Goal: Transaction & Acquisition: Book appointment/travel/reservation

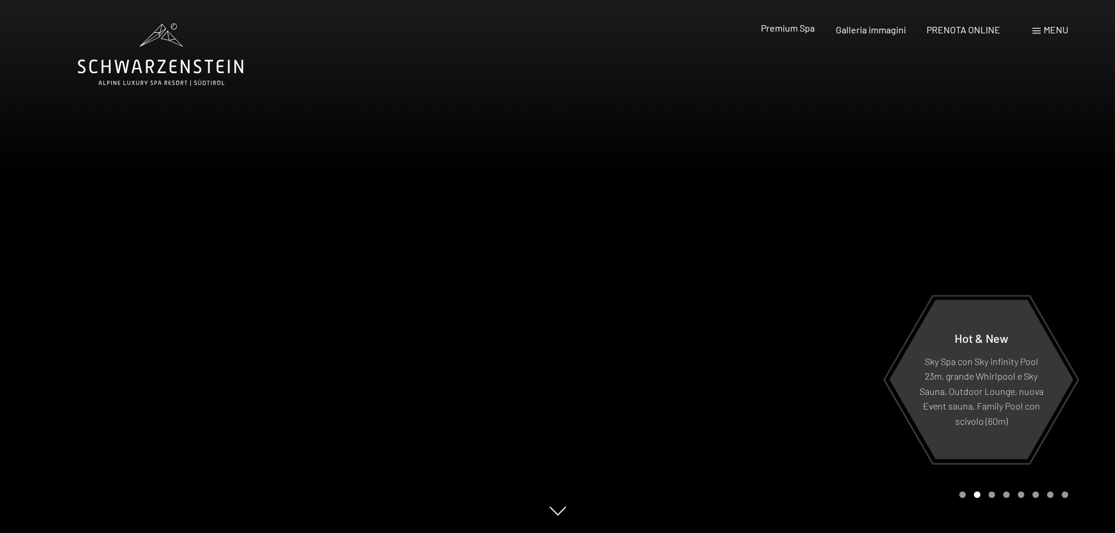
click at [788, 28] on span "Premium Spa" at bounding box center [788, 27] width 54 height 11
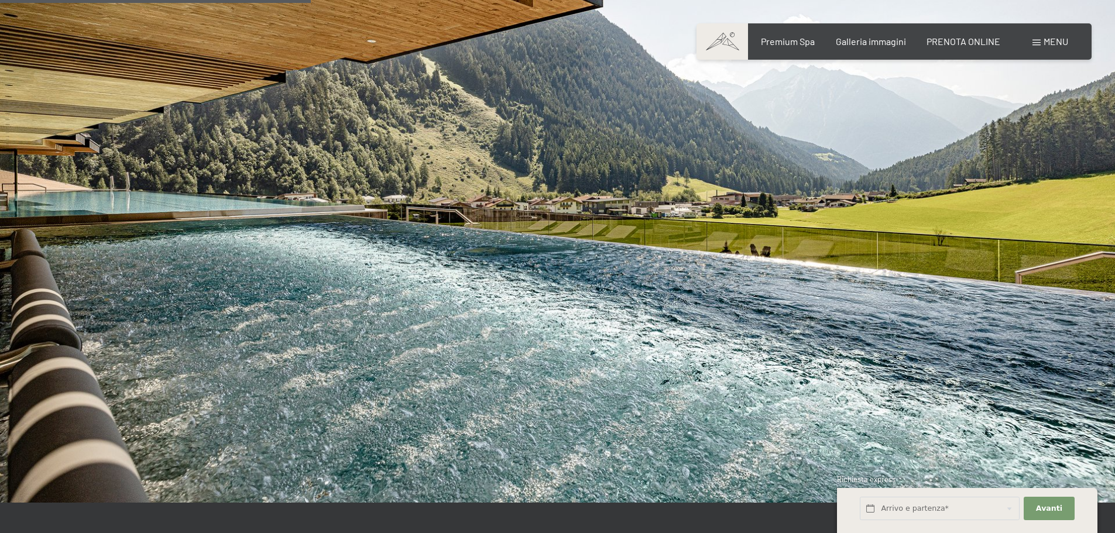
scroll to position [2445, 0]
click at [1045, 37] on span "Menu" at bounding box center [1056, 41] width 25 height 11
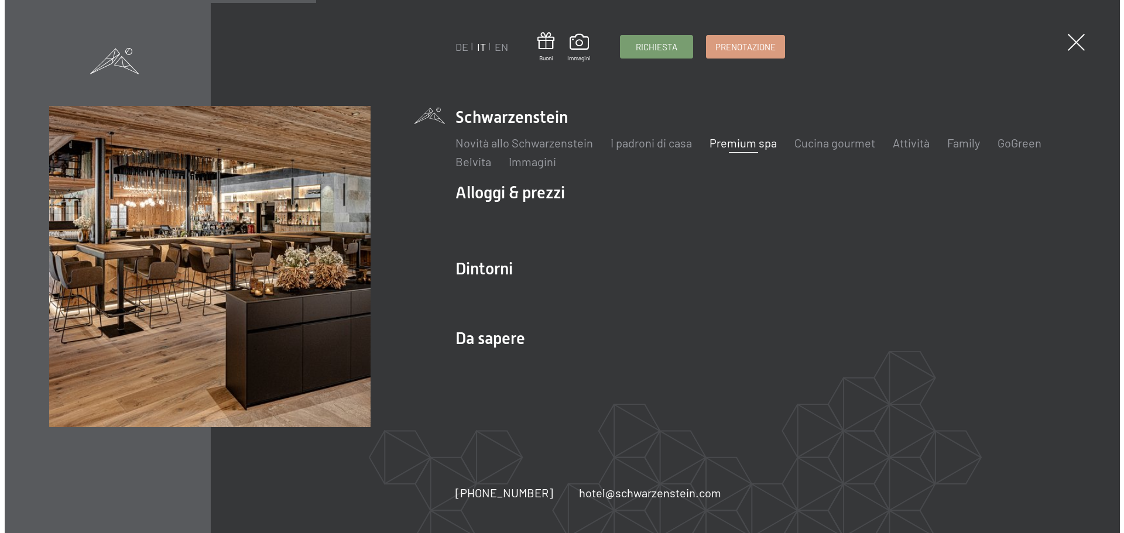
scroll to position [2451, 0]
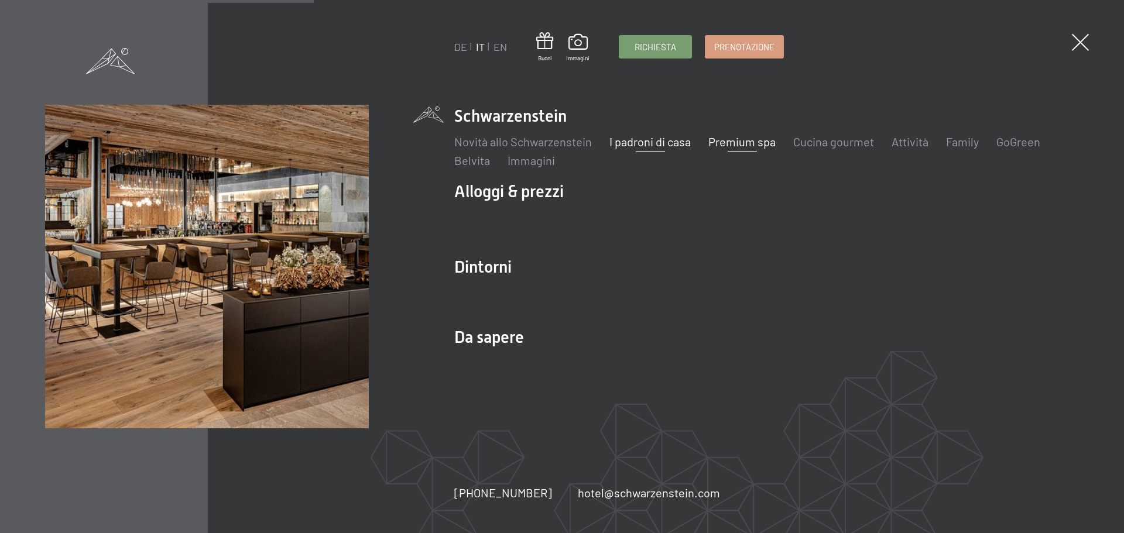
click at [642, 148] on link "I padroni di casa" at bounding box center [649, 142] width 81 height 14
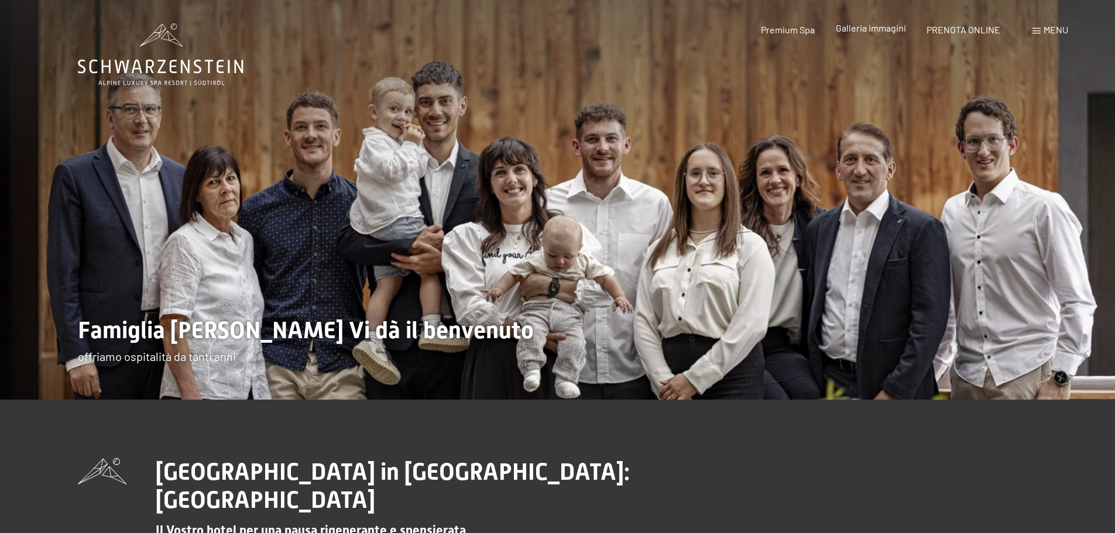
click at [896, 28] on span "Galleria immagini" at bounding box center [871, 27] width 70 height 11
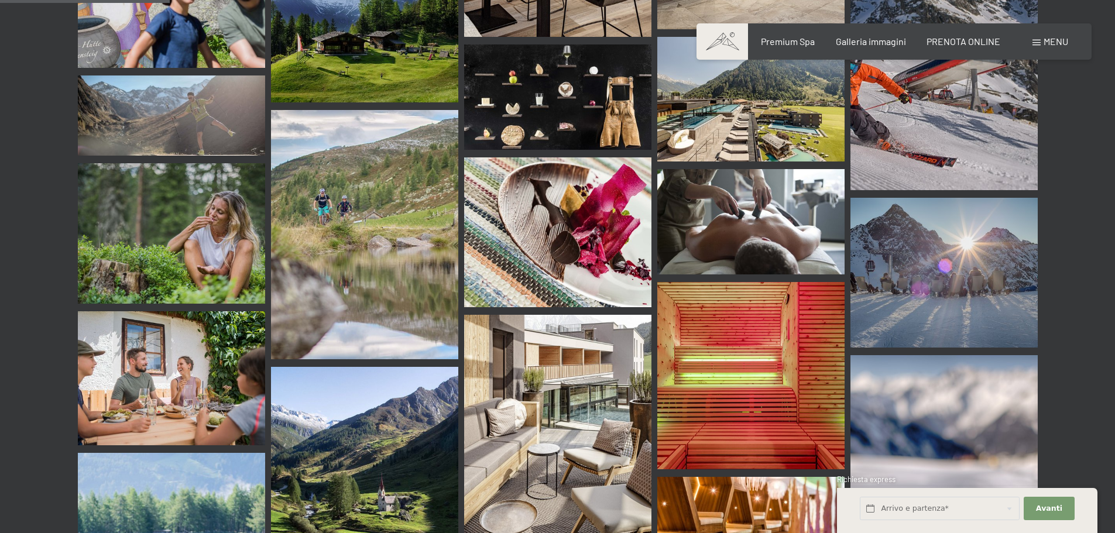
scroll to position [2281, 0]
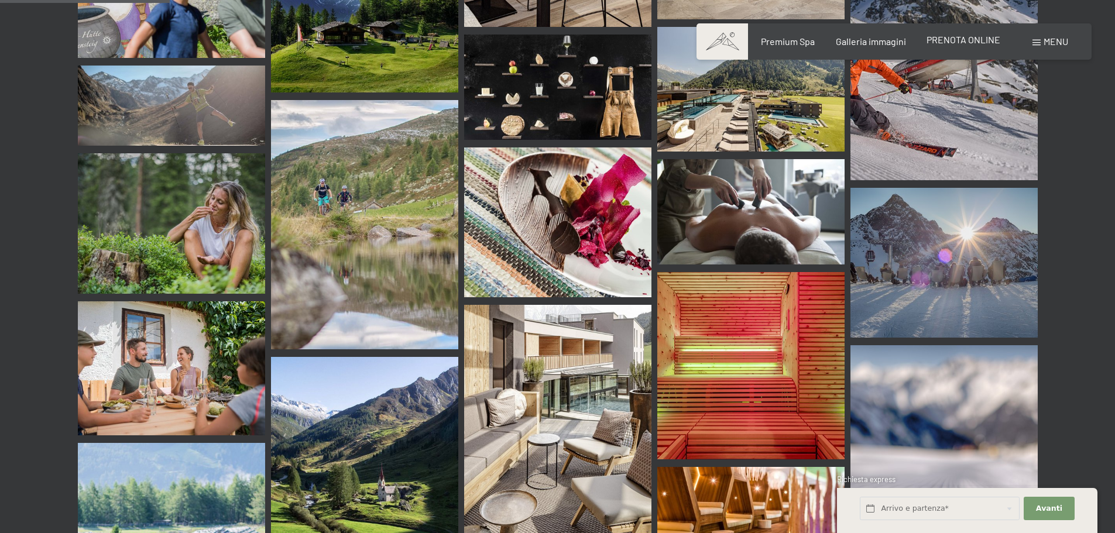
click at [985, 42] on span "PRENOTA ONLINE" at bounding box center [964, 39] width 74 height 11
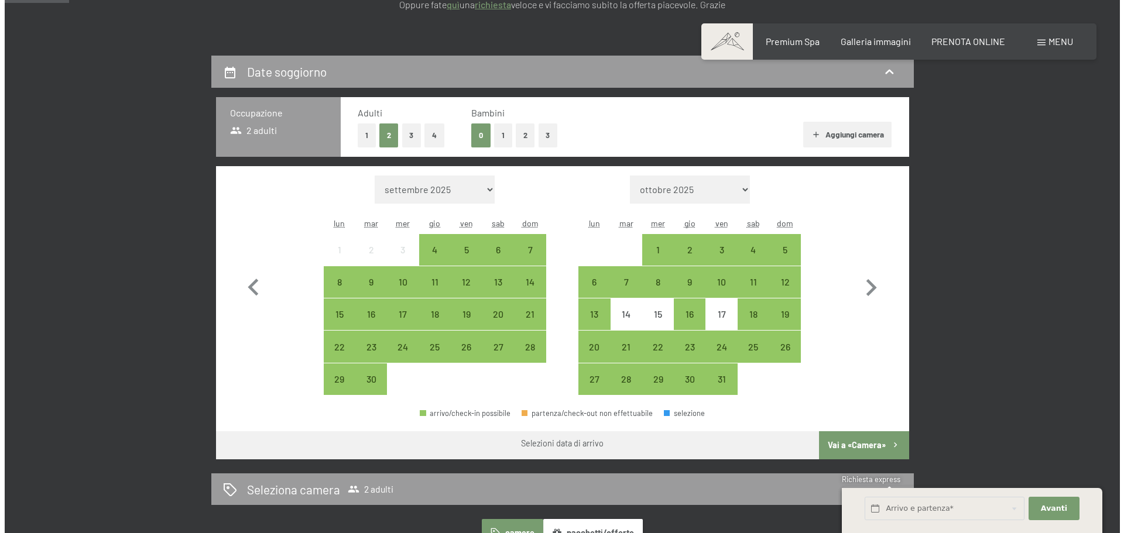
scroll to position [234, 0]
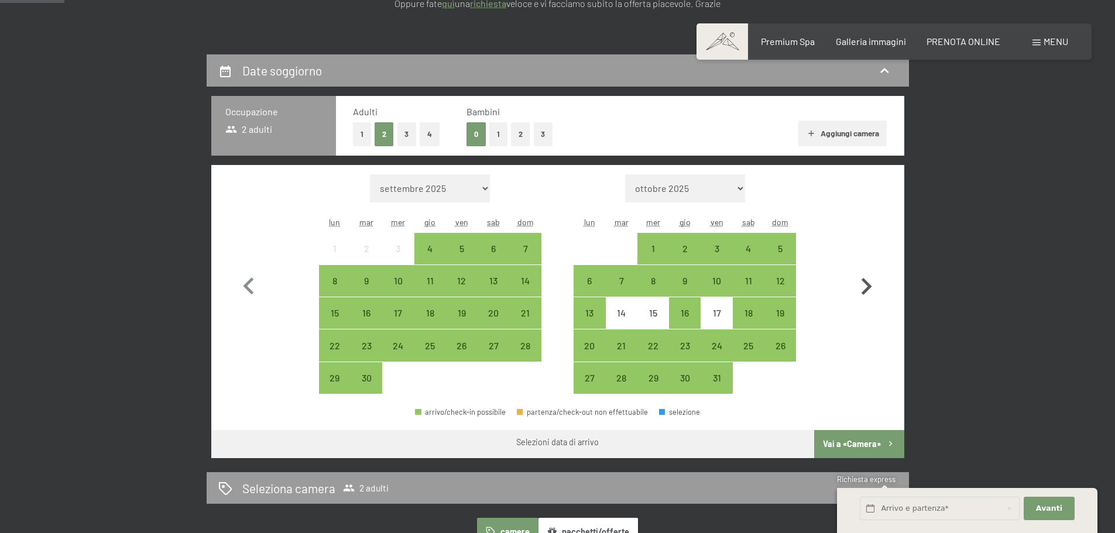
click at [865, 284] on icon "button" at bounding box center [866, 287] width 34 height 34
select select "2025-10-01"
select select "2025-11-01"
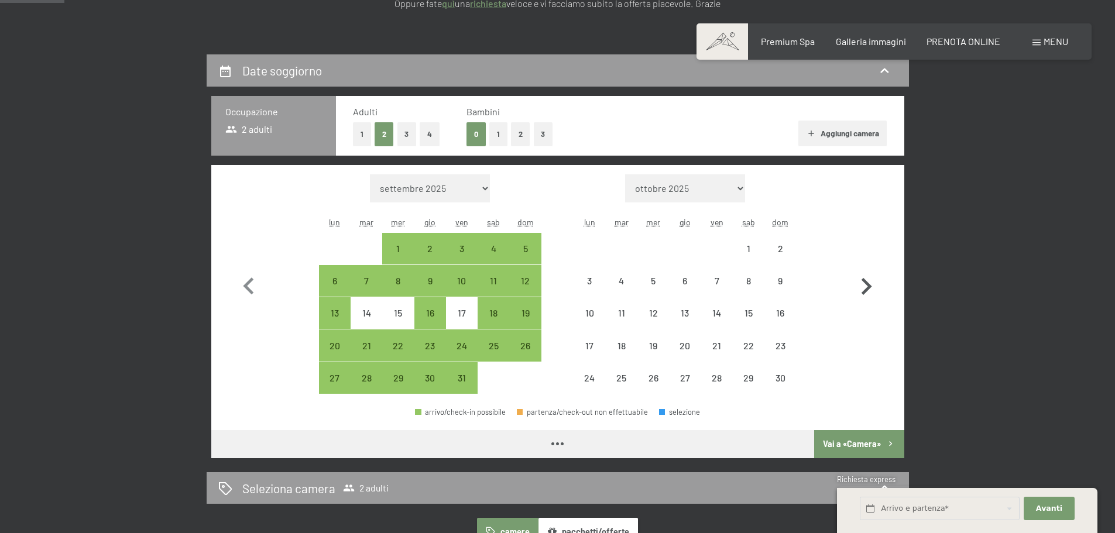
click at [865, 284] on icon "button" at bounding box center [866, 287] width 34 height 34
select select "2025-11-01"
select select "2025-12-01"
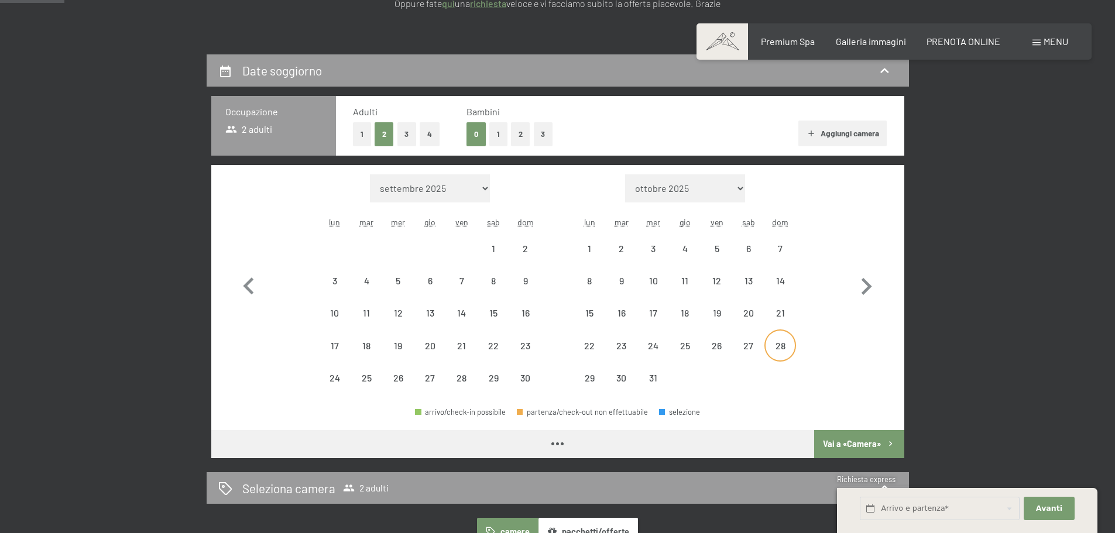
select select "2025-11-01"
select select "2025-12-01"
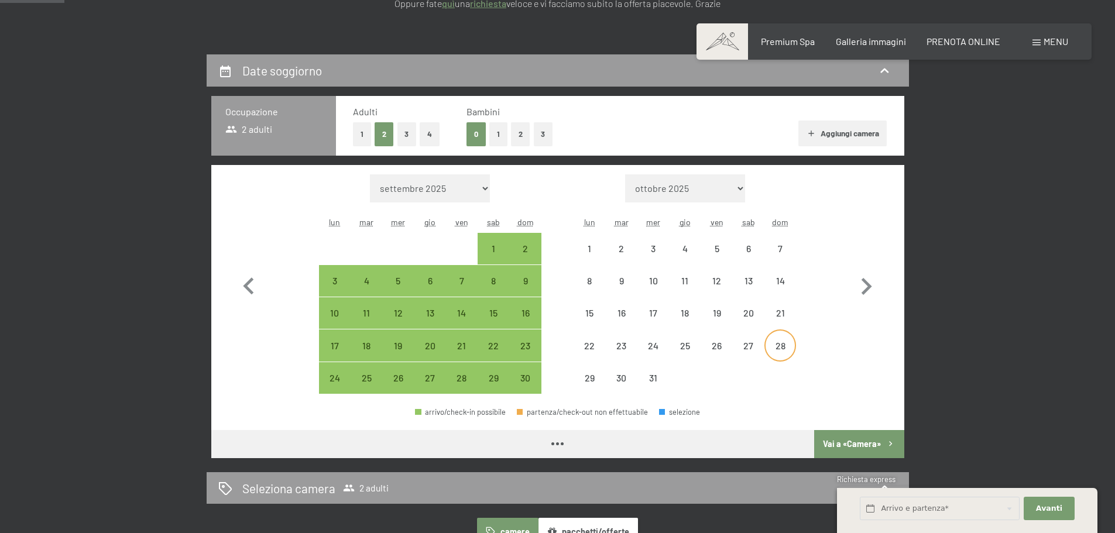
select select "2025-11-01"
select select "2025-12-01"
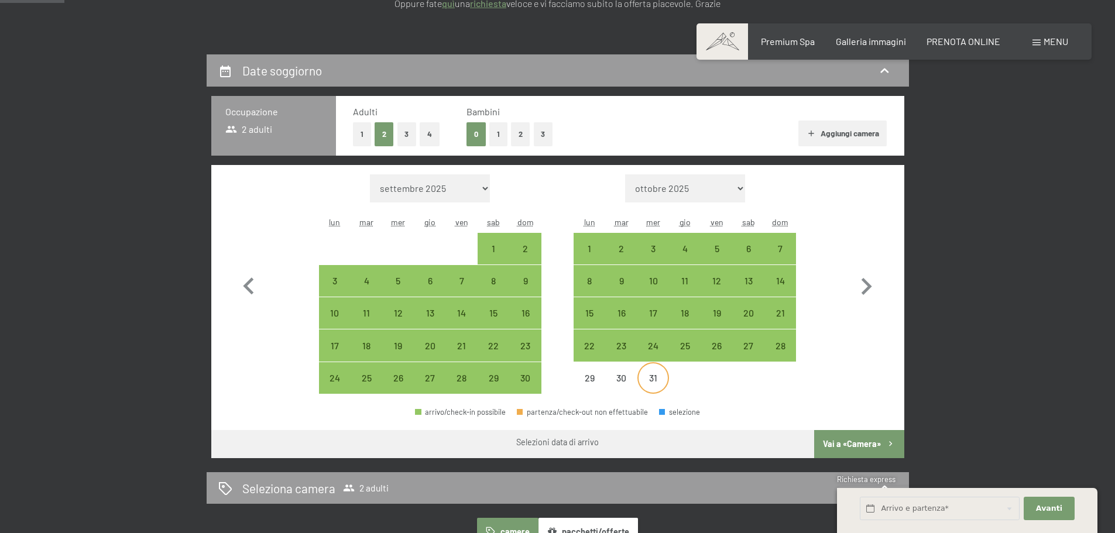
click at [652, 373] on div "31" at bounding box center [653, 387] width 29 height 29
select select "2025-11-01"
select select "2025-12-01"
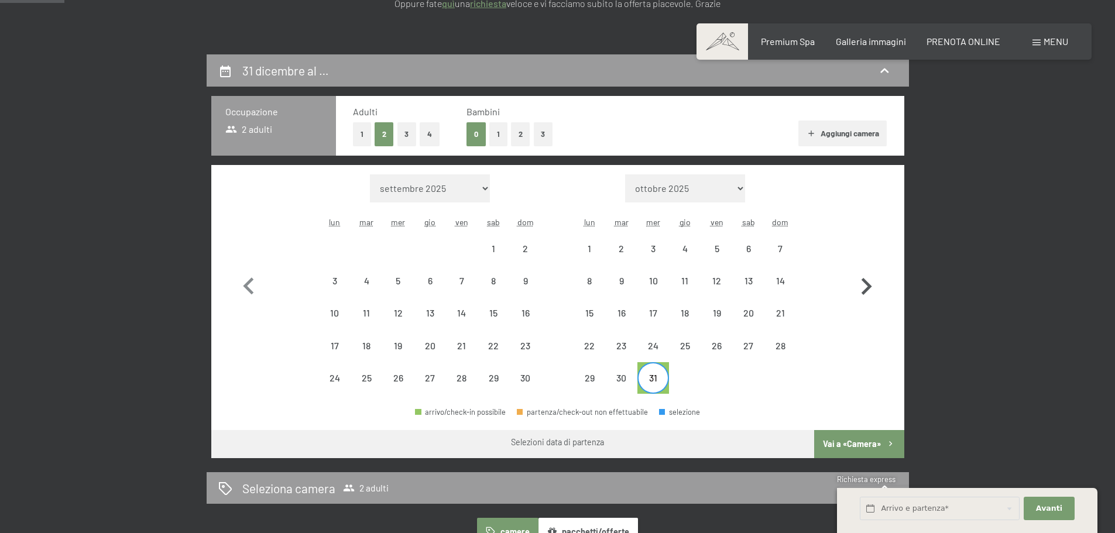
click at [869, 282] on icon "button" at bounding box center [866, 287] width 34 height 34
select select "2025-12-01"
select select "2026-01-01"
select select "2025-12-01"
select select "2026-01-01"
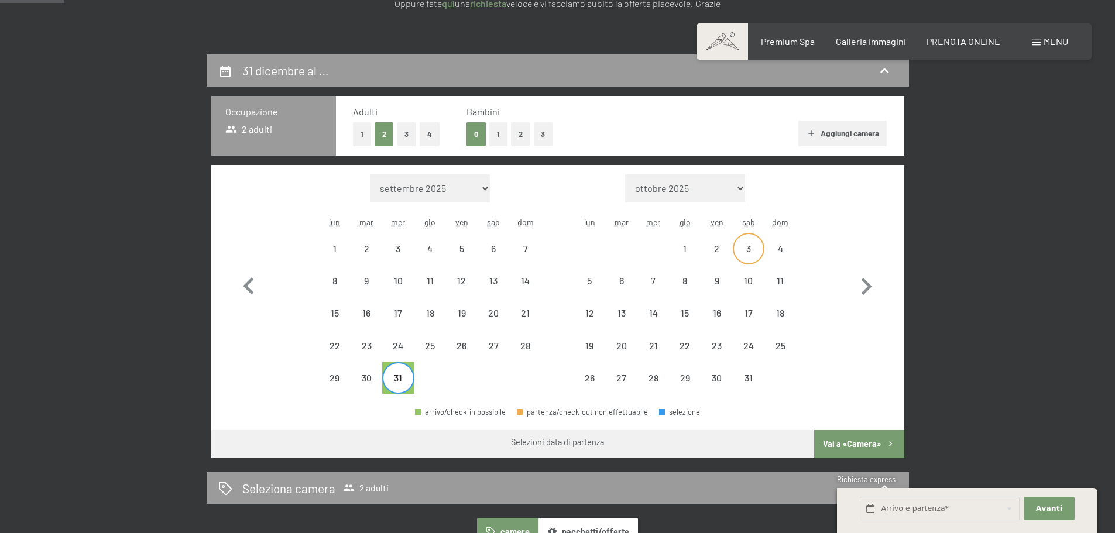
click at [746, 249] on div "3" at bounding box center [748, 258] width 29 height 29
select select "2025-12-01"
select select "2026-01-01"
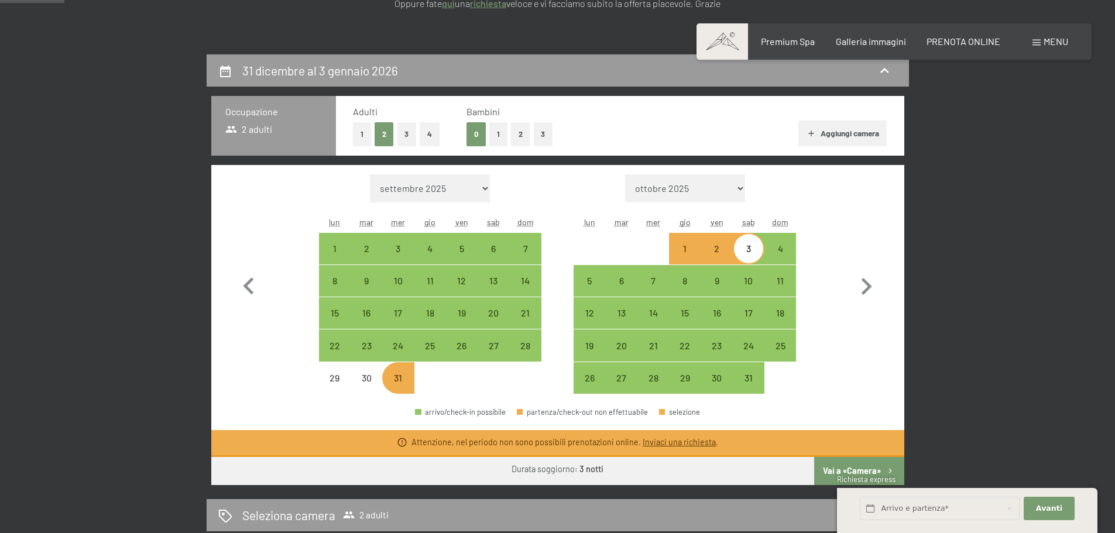
click at [1063, 42] on span "Menu" at bounding box center [1056, 41] width 25 height 11
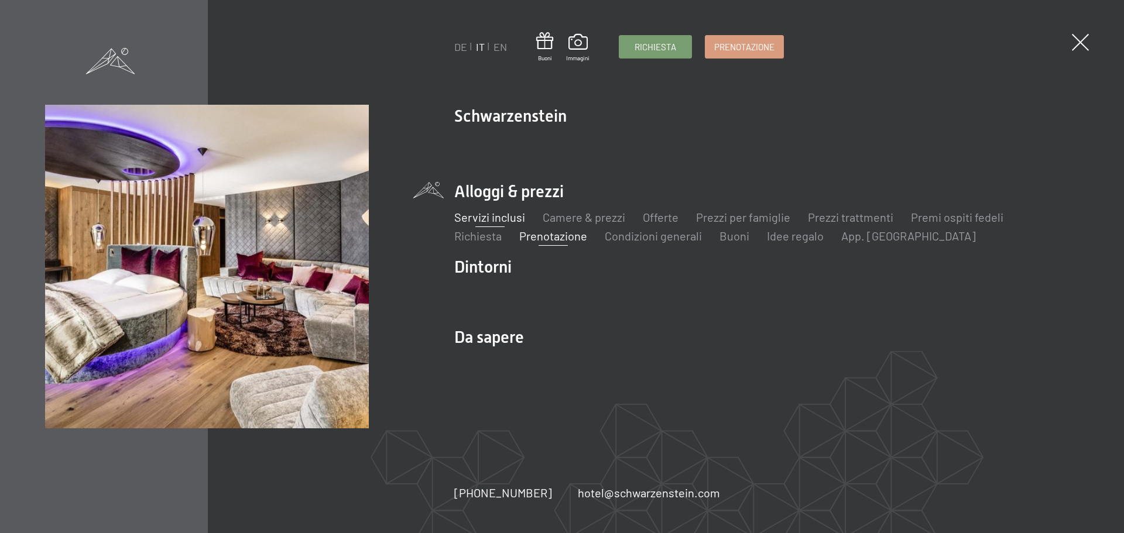
click at [490, 219] on link "Servizi inclusi" at bounding box center [489, 217] width 71 height 14
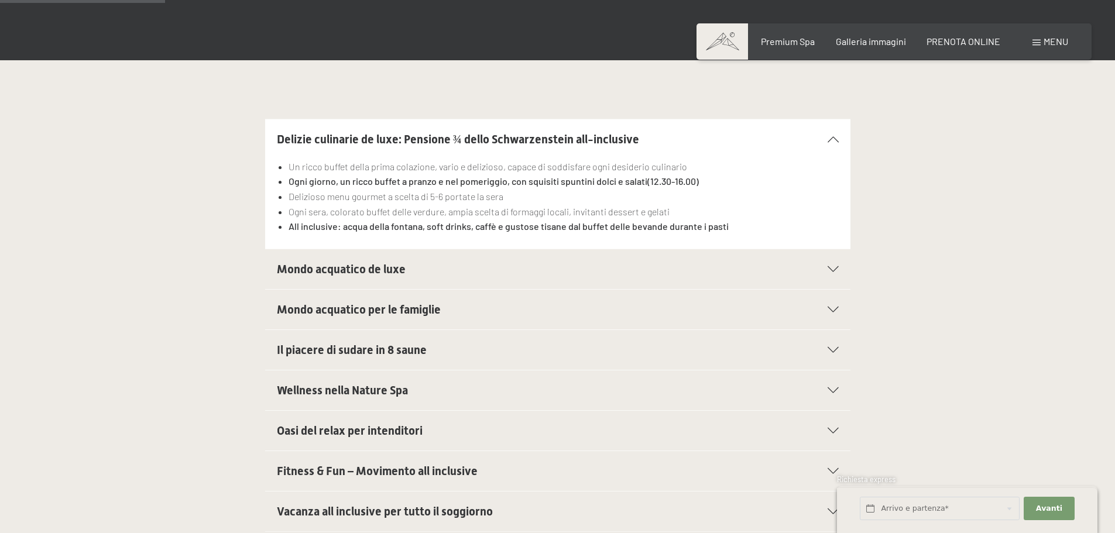
scroll to position [351, 0]
click at [405, 390] on span "Wellness nella Nature Spa" at bounding box center [342, 390] width 131 height 14
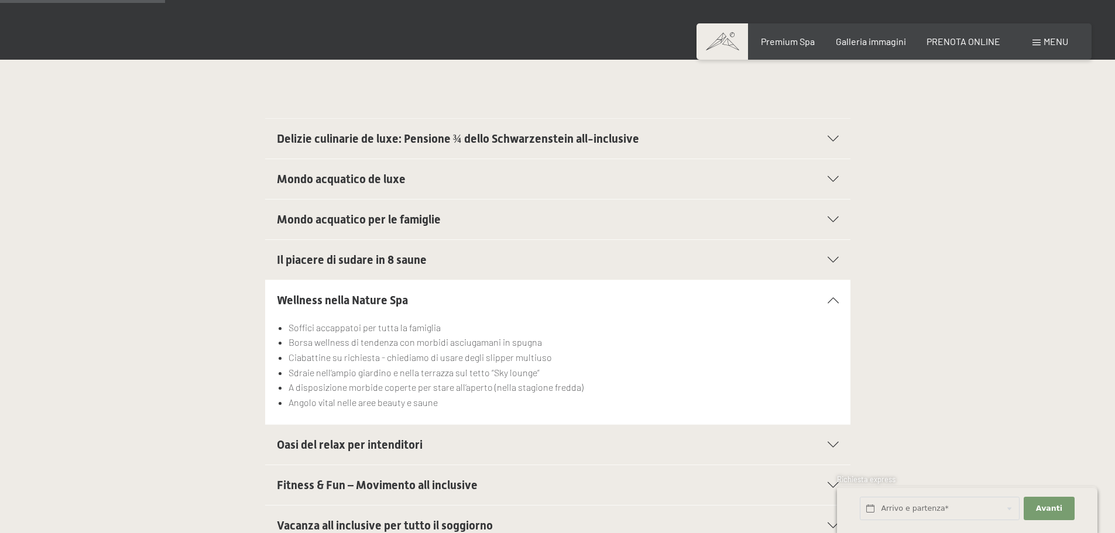
click at [409, 450] on span "Oasi del relax per intenditori" at bounding box center [350, 445] width 146 height 14
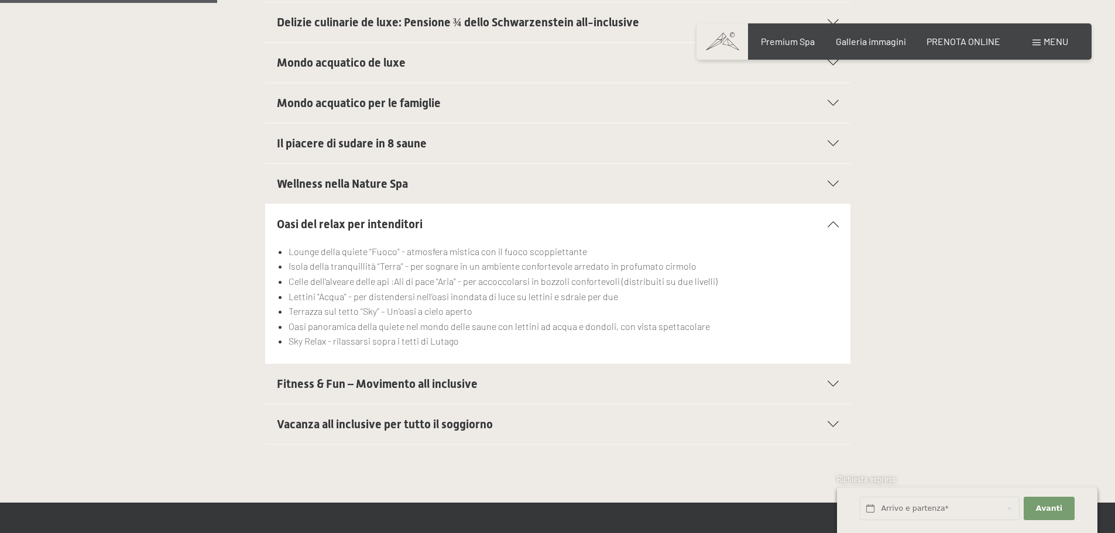
scroll to position [468, 0]
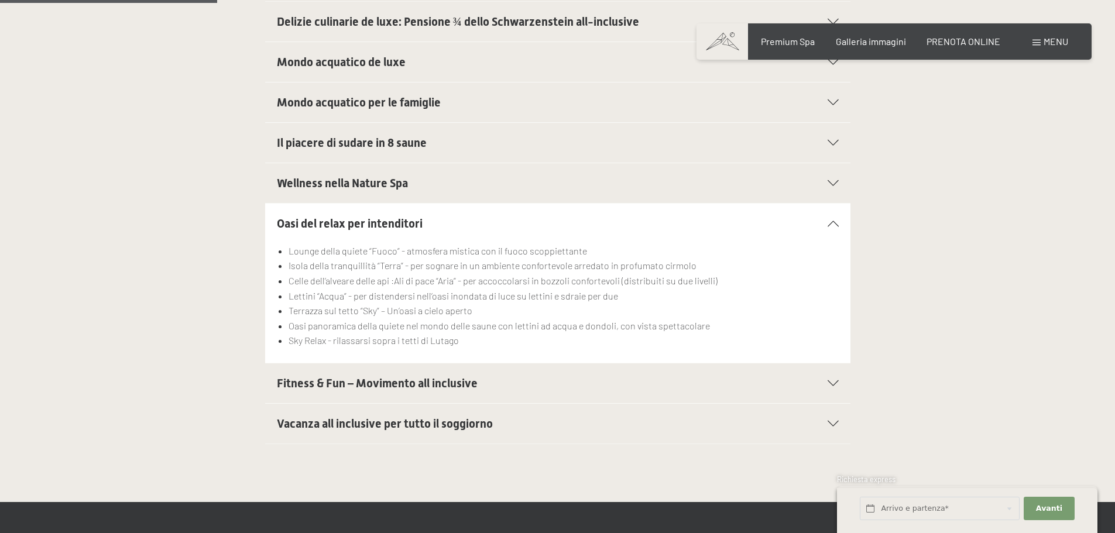
click at [390, 383] on span "Fitness & Fun – Movimento all inclusive" at bounding box center [377, 383] width 201 height 14
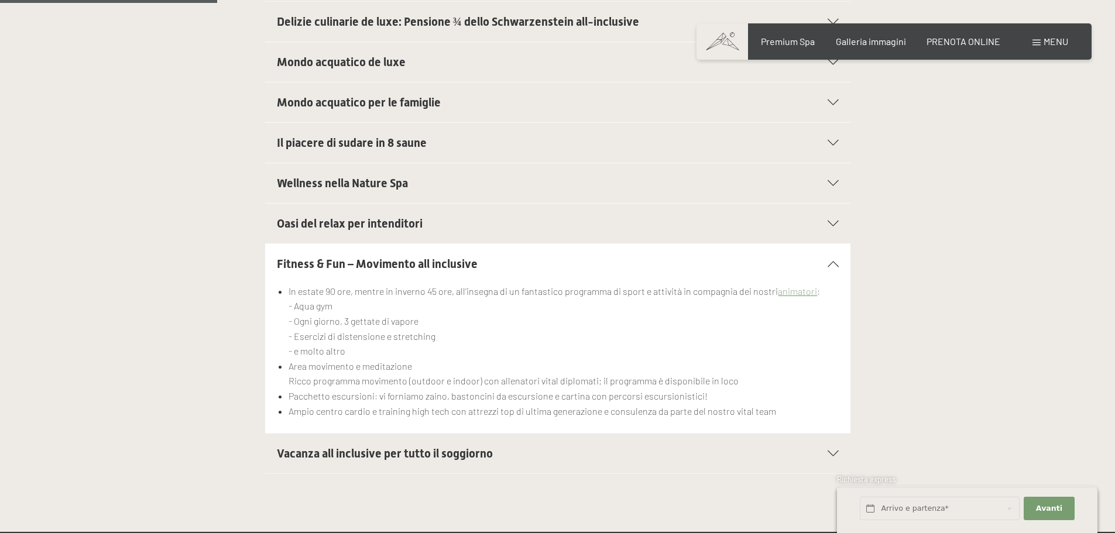
click at [431, 457] on span "Vacanza all inclusive per tutto il soggiorno" at bounding box center [385, 454] width 216 height 14
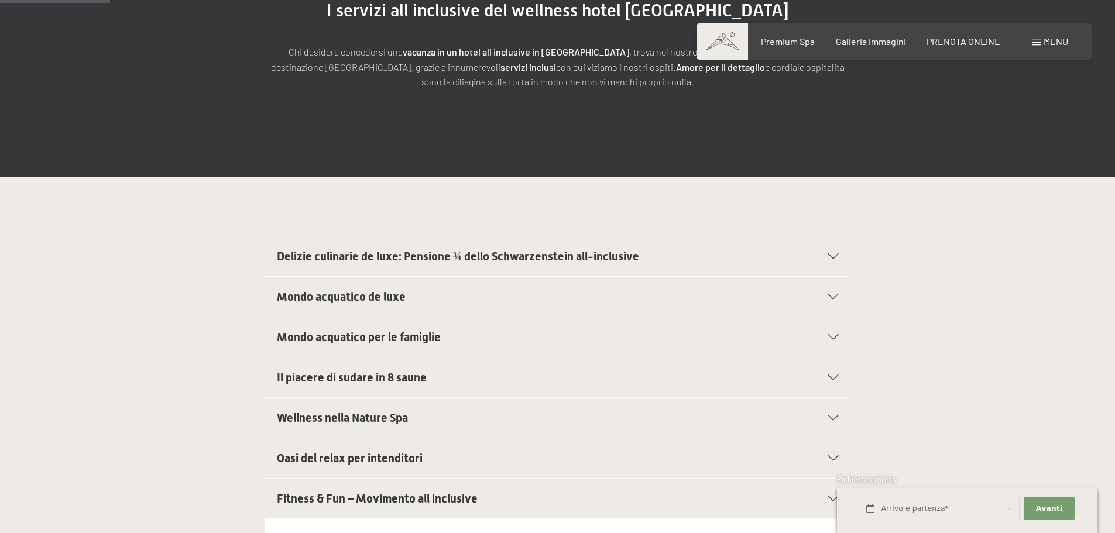
scroll to position [234, 0]
click at [396, 459] on span "Oasi del relax per intenditori" at bounding box center [350, 458] width 146 height 14
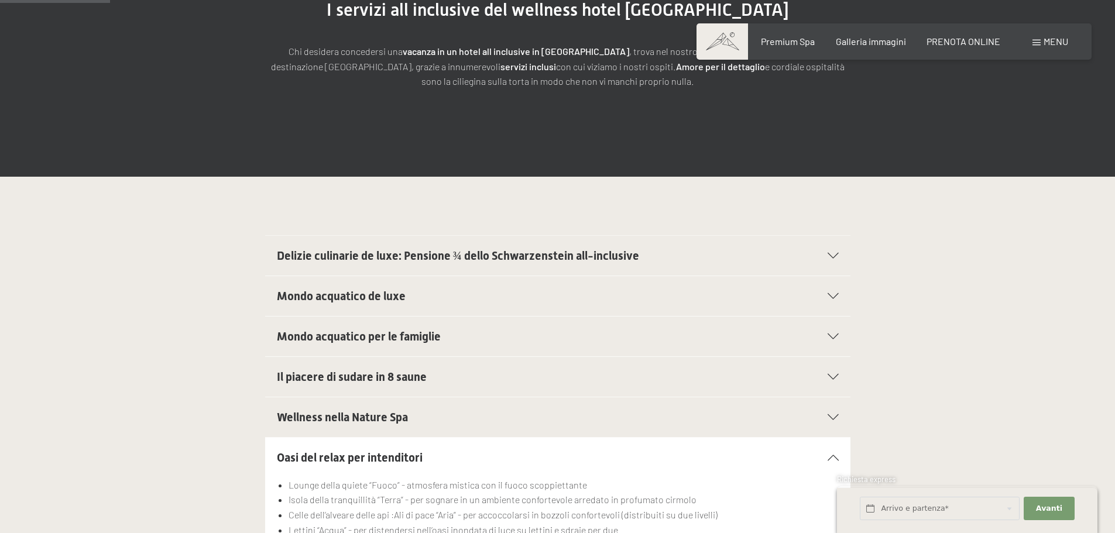
click at [396, 459] on span "Oasi del relax per intenditori" at bounding box center [350, 458] width 146 height 14
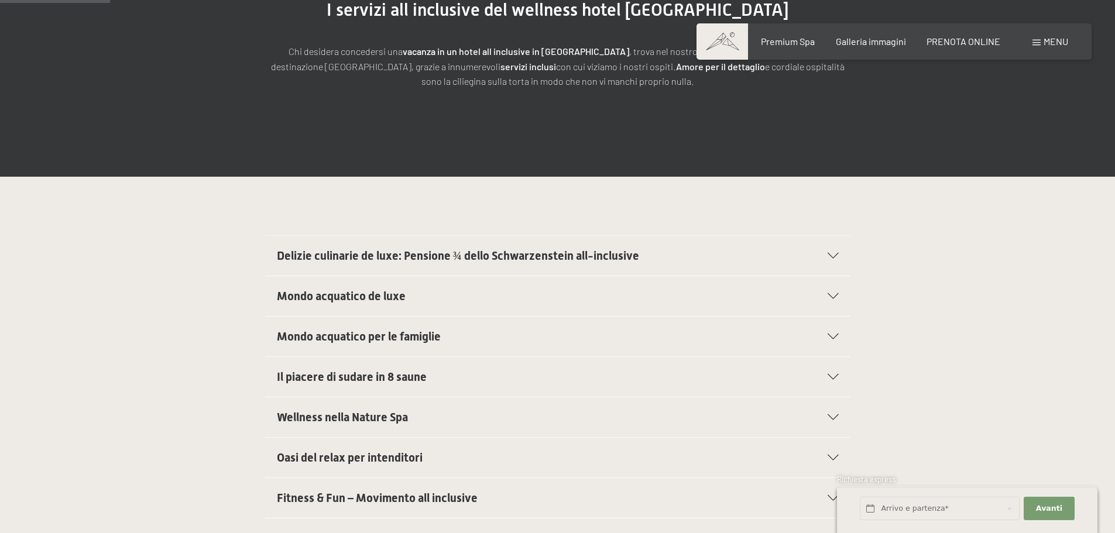
click at [411, 503] on span "Fitness & Fun – Movimento all inclusive" at bounding box center [377, 498] width 201 height 14
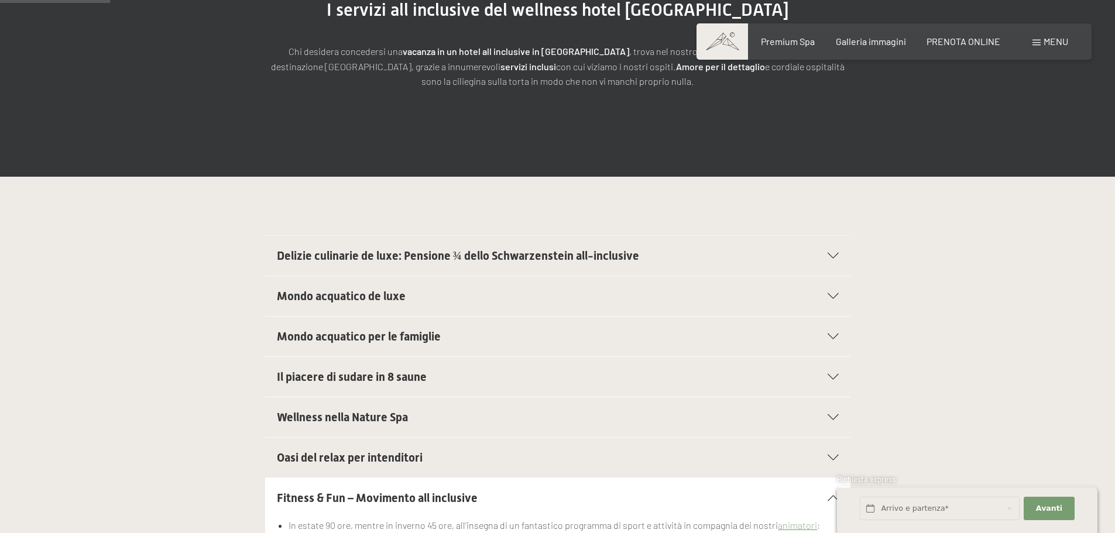
click at [411, 503] on span "Fitness & Fun – Movimento all inclusive" at bounding box center [377, 498] width 201 height 14
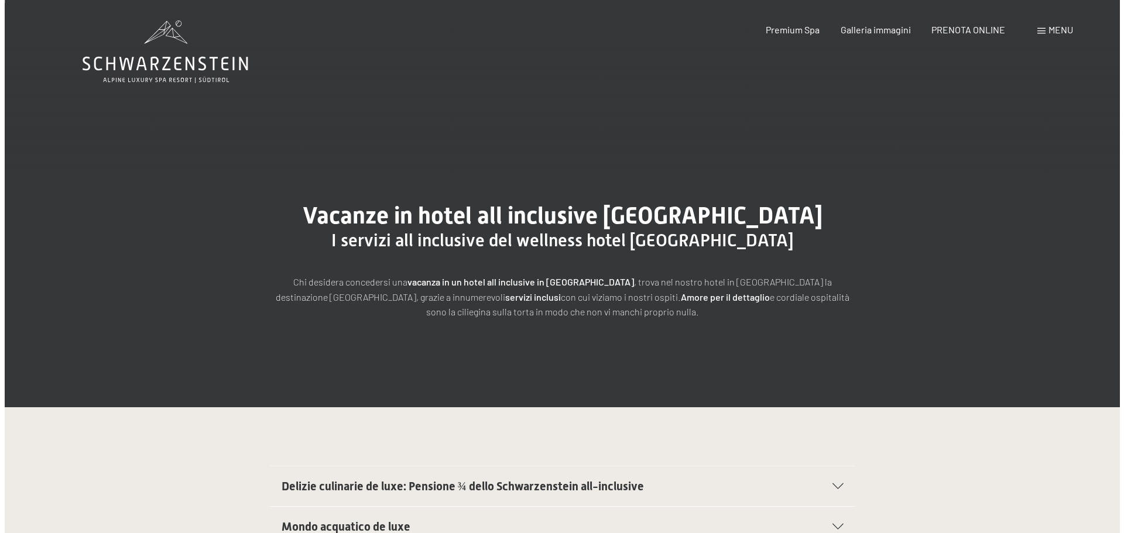
scroll to position [0, 0]
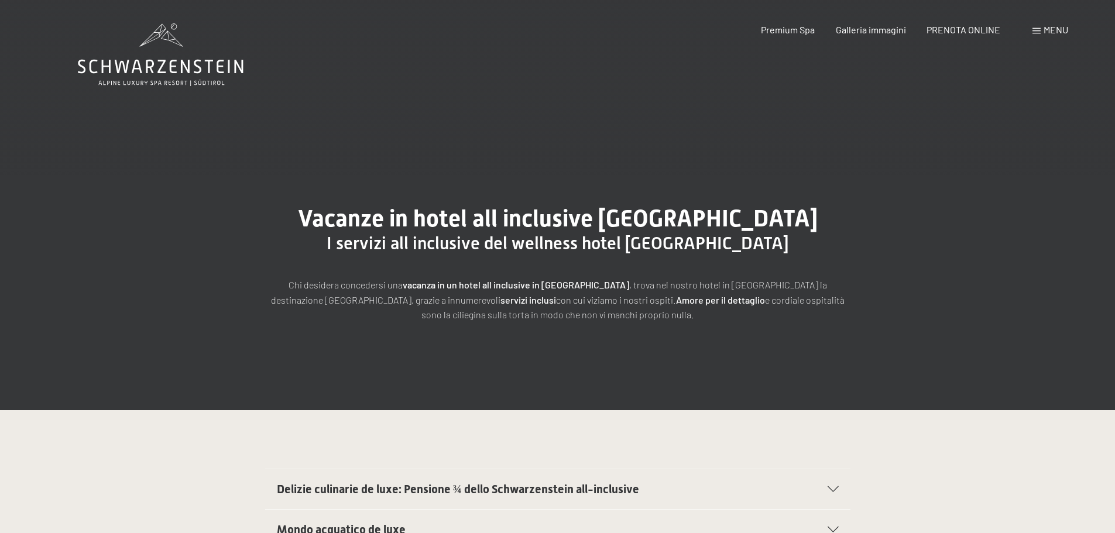
click at [1037, 30] on span at bounding box center [1037, 31] width 8 height 6
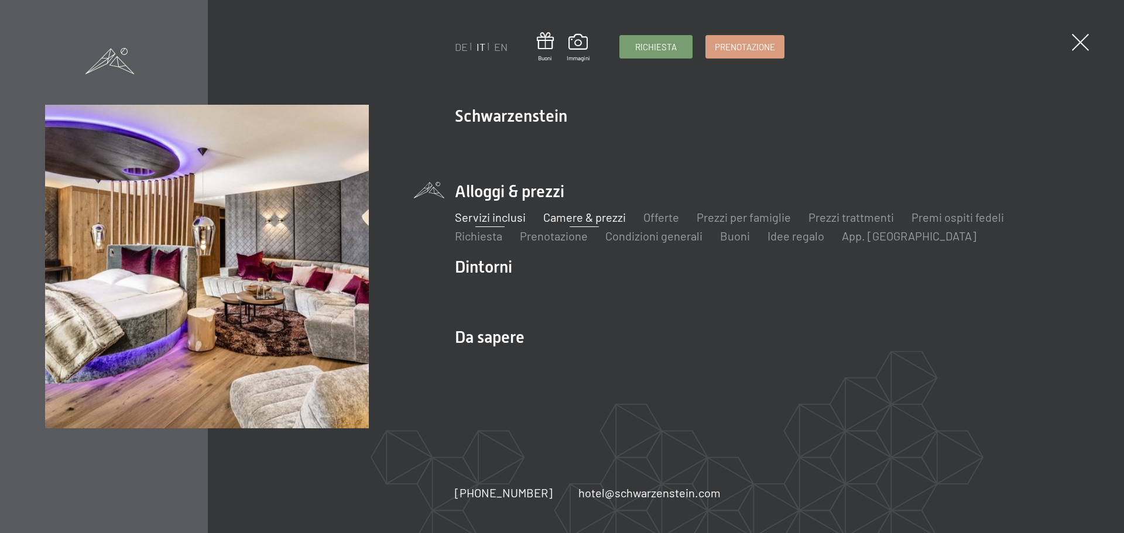
click at [601, 220] on link "Camere & prezzi" at bounding box center [584, 217] width 83 height 14
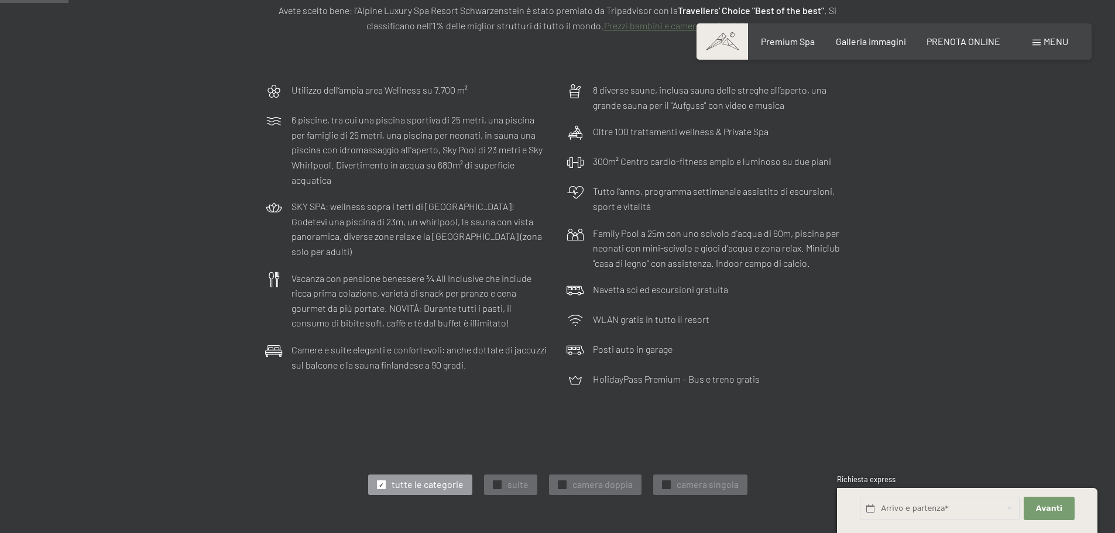
scroll to position [234, 0]
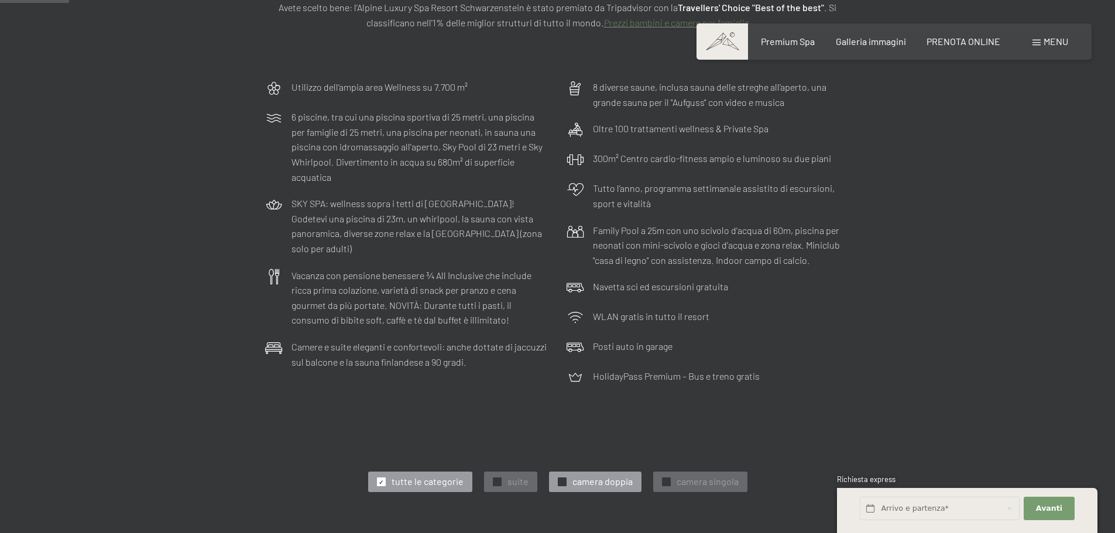
click at [558, 482] on div at bounding box center [562, 482] width 9 height 9
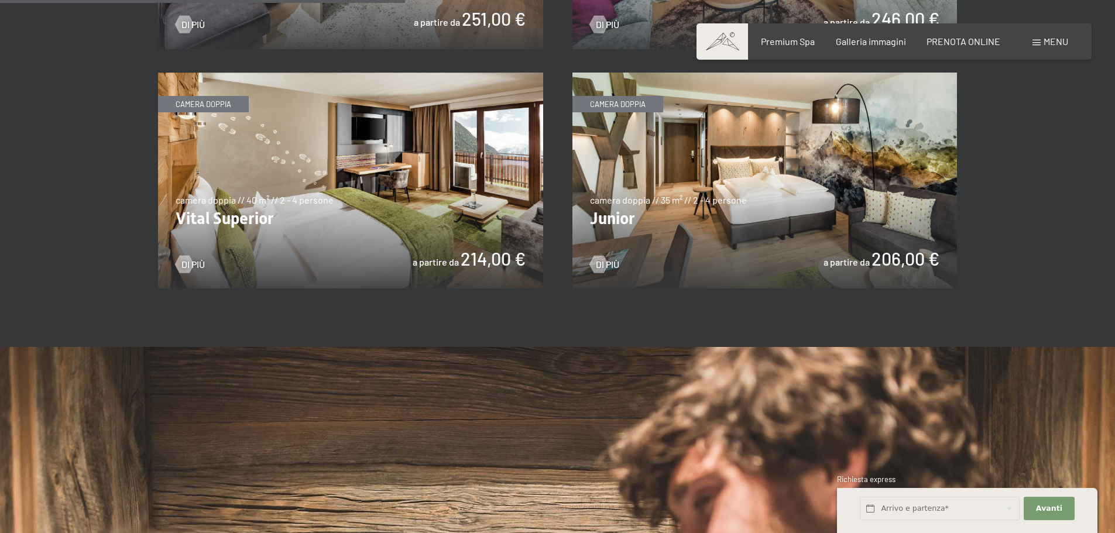
scroll to position [937, 0]
click at [291, 227] on img at bounding box center [350, 181] width 385 height 217
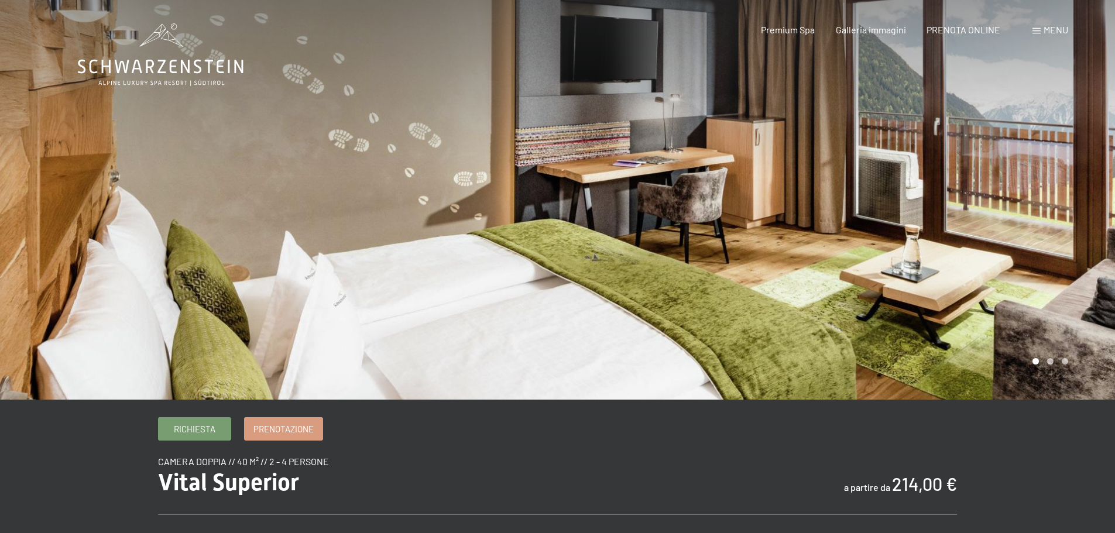
click at [873, 343] on div at bounding box center [837, 200] width 558 height 400
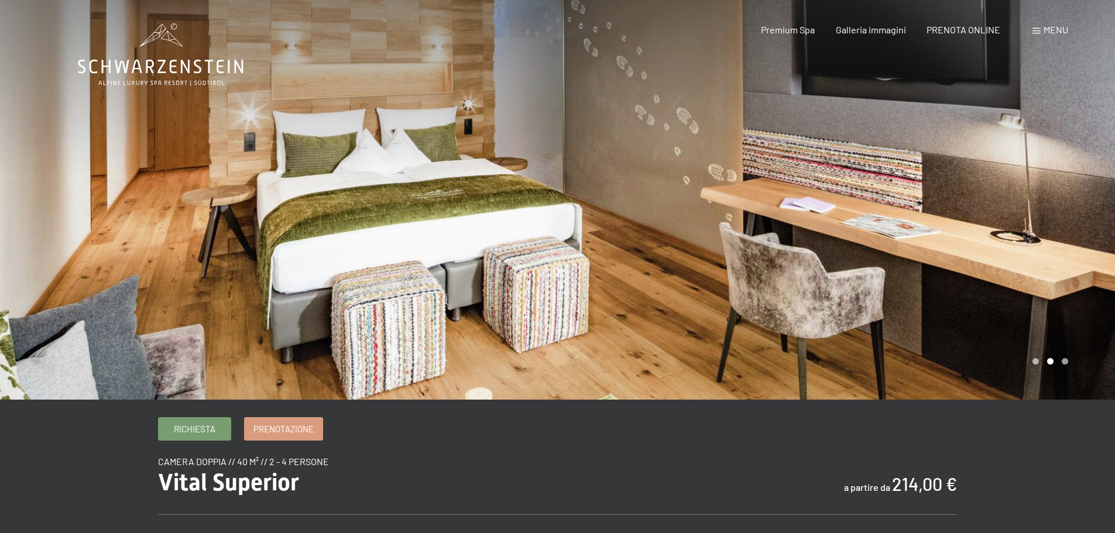
click at [873, 343] on div at bounding box center [837, 200] width 558 height 400
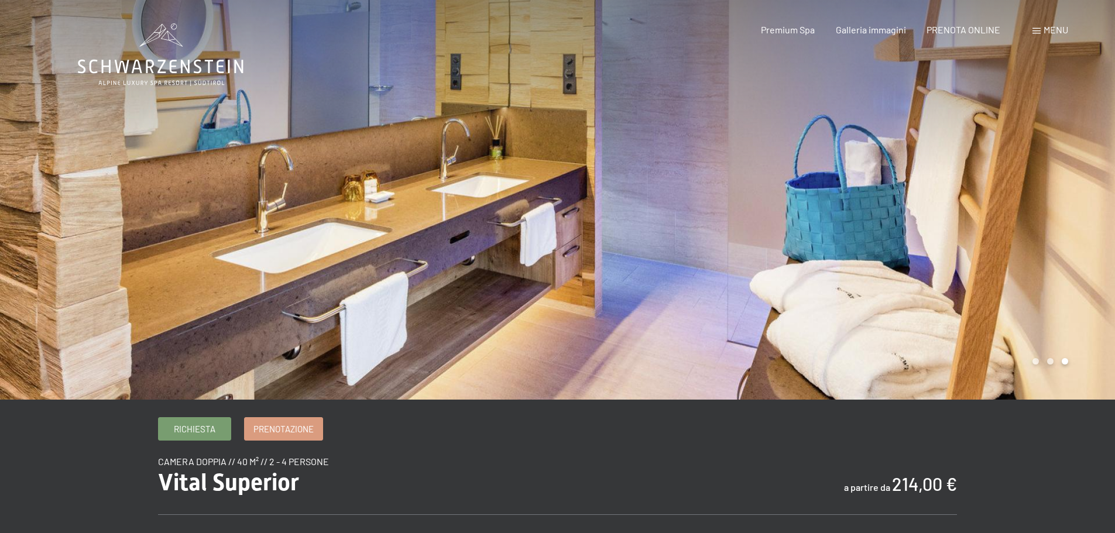
click at [873, 343] on div at bounding box center [837, 200] width 558 height 400
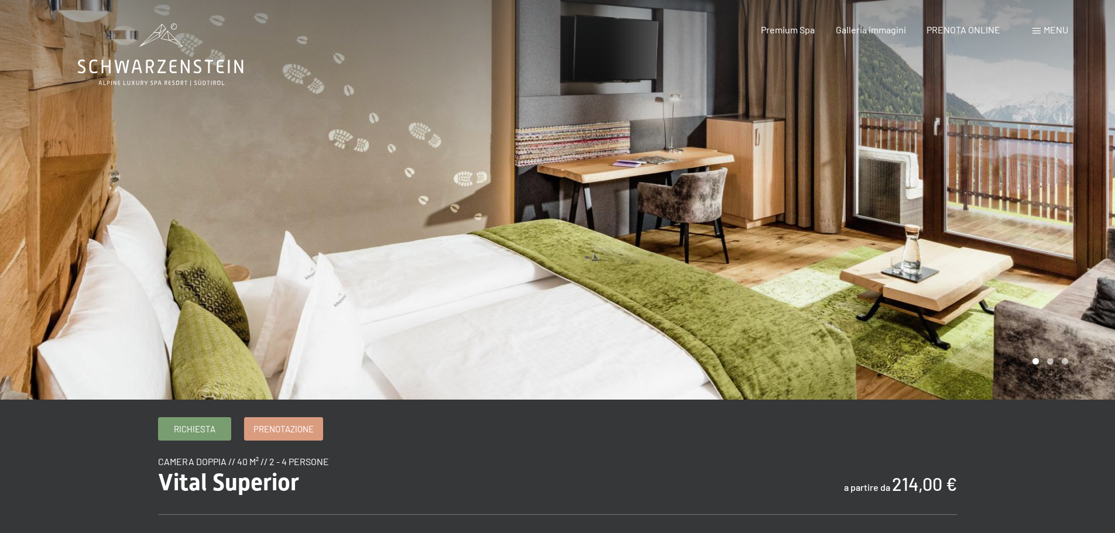
click at [873, 343] on div at bounding box center [837, 200] width 558 height 400
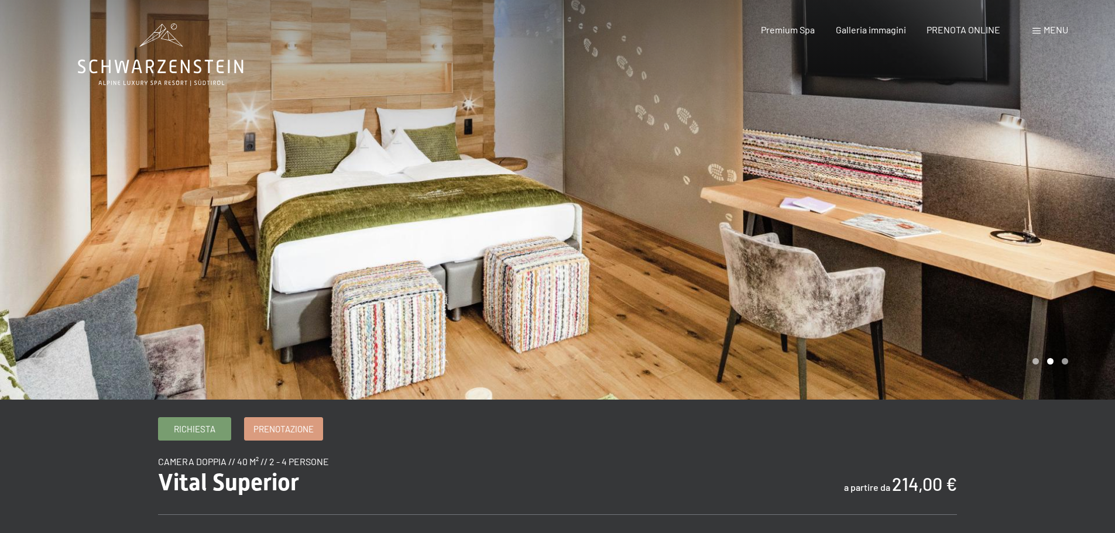
click at [873, 343] on div at bounding box center [837, 200] width 558 height 400
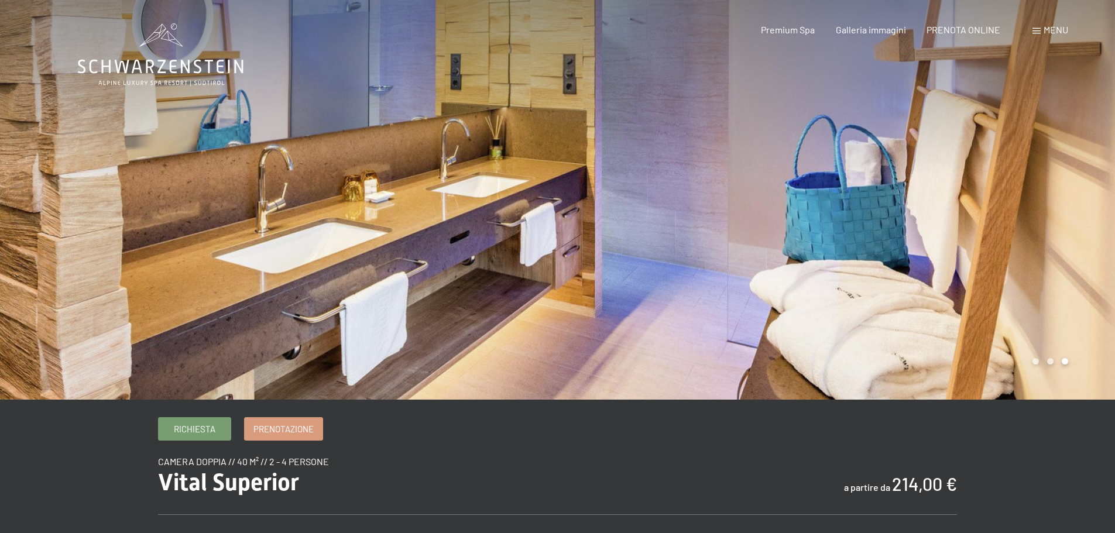
click at [873, 343] on div at bounding box center [837, 200] width 558 height 400
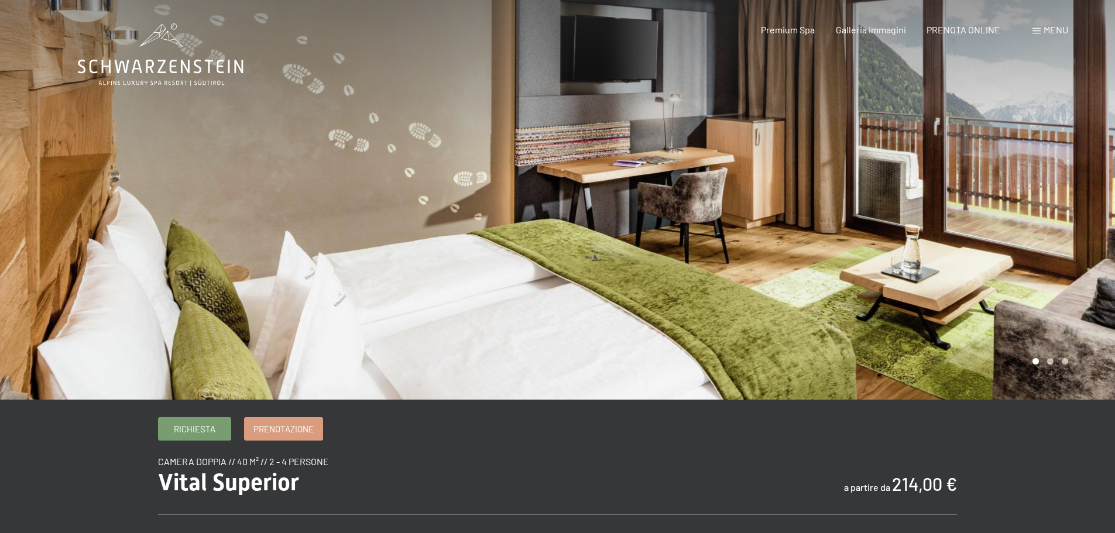
click at [1057, 27] on span "Menu" at bounding box center [1056, 29] width 25 height 11
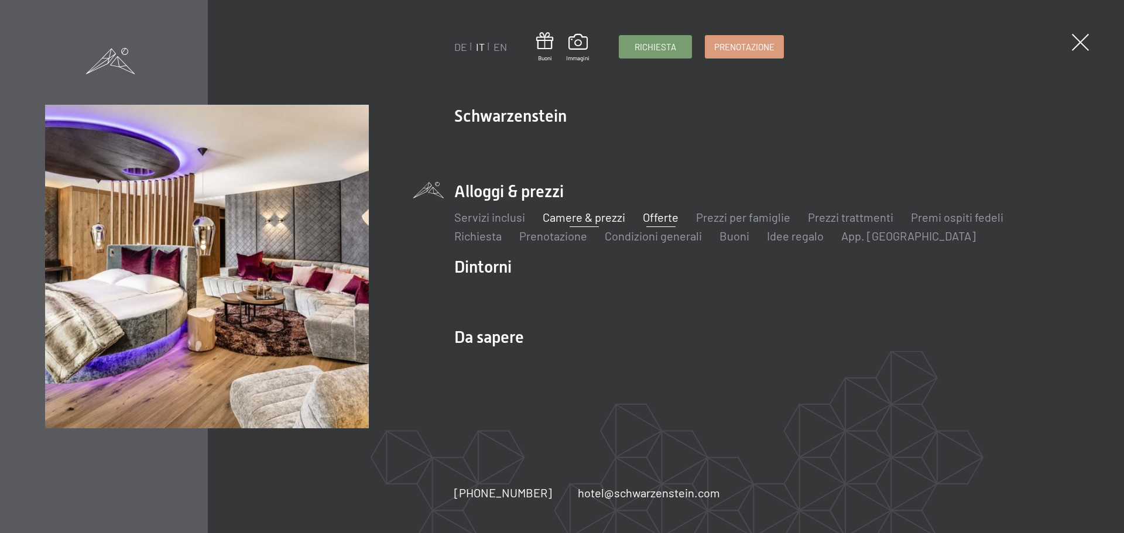
click at [667, 218] on link "Offerte" at bounding box center [661, 217] width 36 height 14
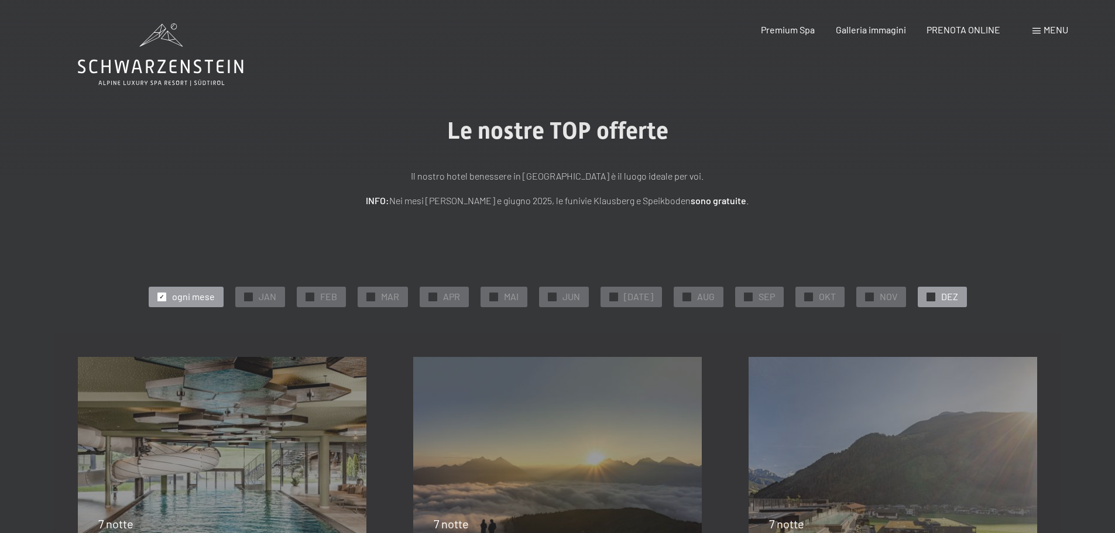
click at [928, 299] on span "✓" at bounding box center [930, 297] width 5 height 8
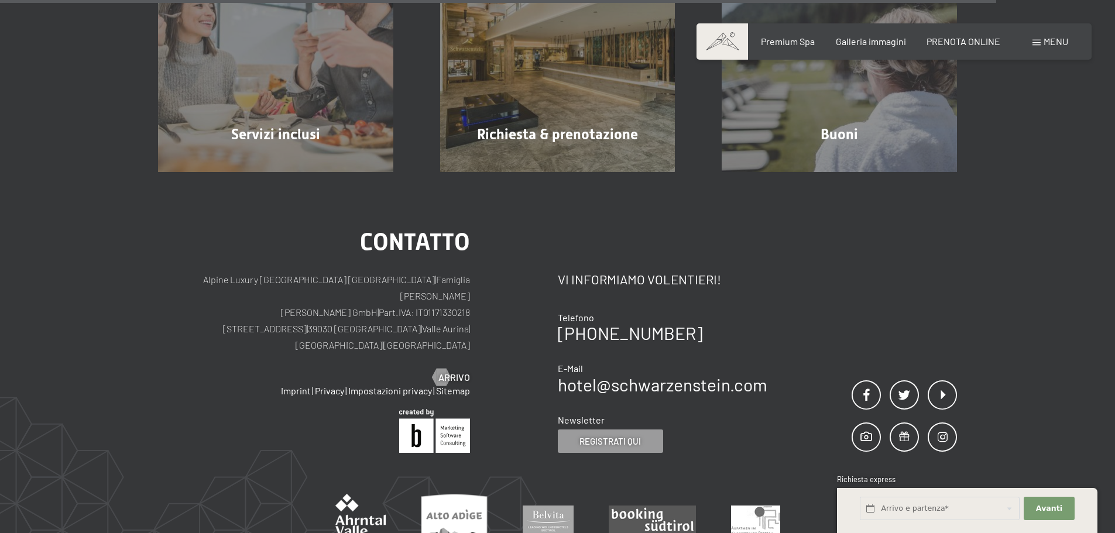
scroll to position [1521, 0]
